Goal: Answer question/provide support: Answer question/provide support

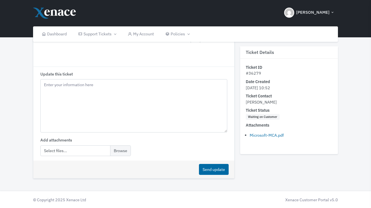
scroll to position [207, 0]
click at [119, 149] on input "file" at bounding box center [85, 150] width 91 height 11
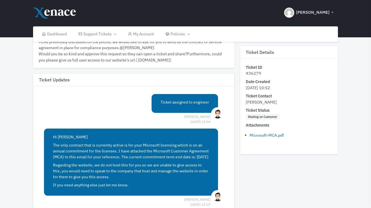
scroll to position [37, 0]
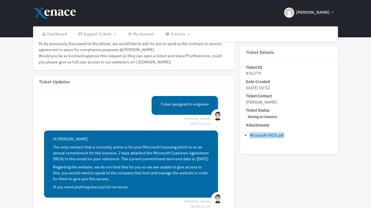
click at [267, 133] on link "Microsoft-MCA.pdf" at bounding box center [267, 134] width 34 height 5
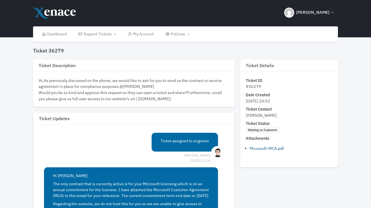
click at [260, 146] on link "Microsoft-MCA.pdf" at bounding box center [267, 148] width 34 height 5
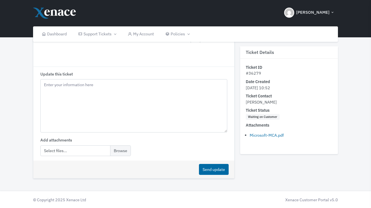
scroll to position [207, 0]
click at [107, 106] on textarea "Update this ticket" at bounding box center [133, 105] width 187 height 53
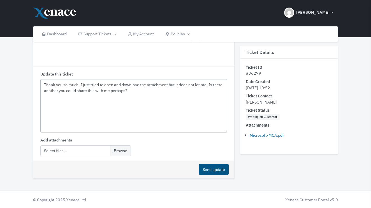
type textarea "Thank you so much. I just tried to open and download the attachment but it does…"
click at [218, 166] on button "Send update" at bounding box center [214, 169] width 30 height 11
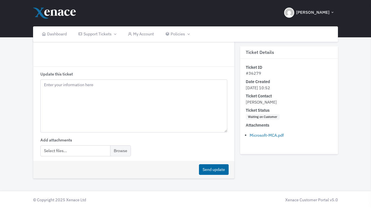
scroll to position [246, 0]
click at [259, 135] on link "Microsoft-MCA.pdf" at bounding box center [267, 134] width 34 height 5
